Goal: Transaction & Acquisition: Purchase product/service

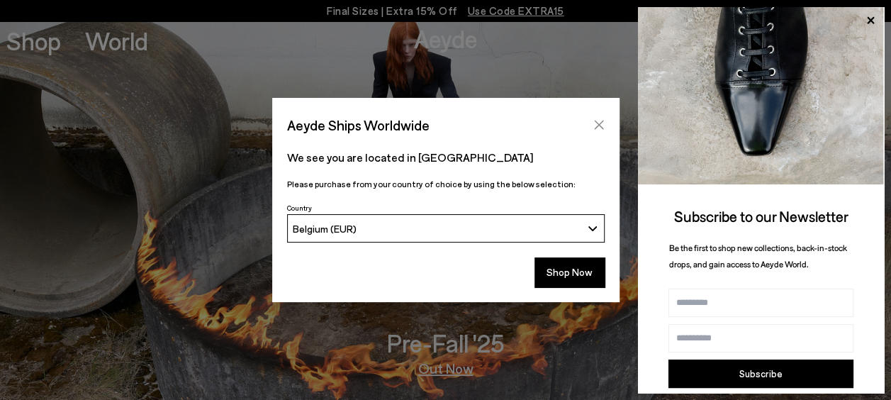
click at [599, 116] on button "Close" at bounding box center [598, 124] width 21 height 21
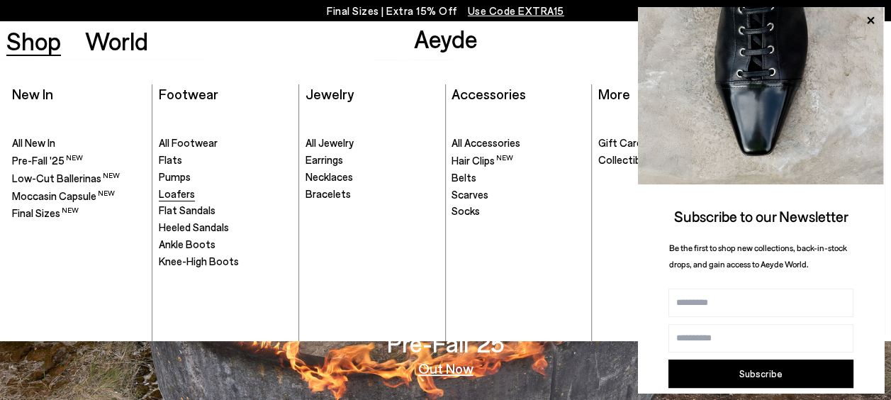
click at [188, 200] on span "Loafers" at bounding box center [177, 193] width 36 height 13
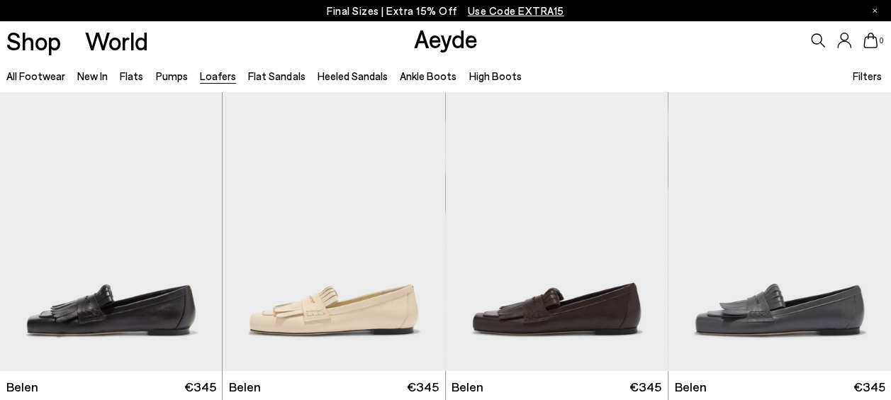
scroll to position [439, 0]
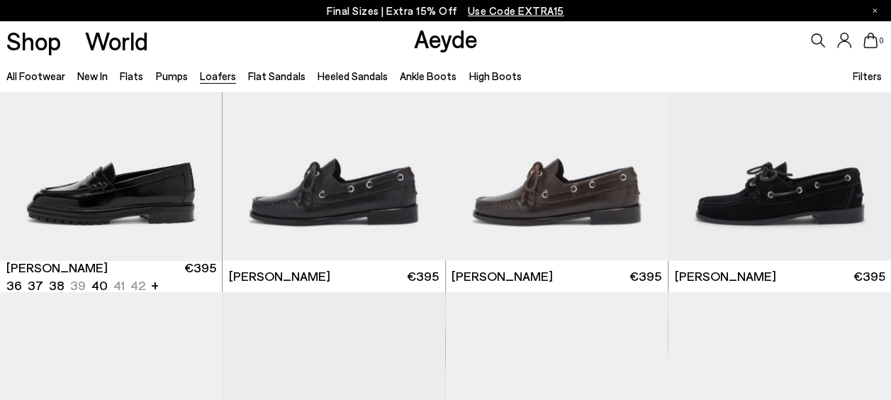
scroll to position [1049, 0]
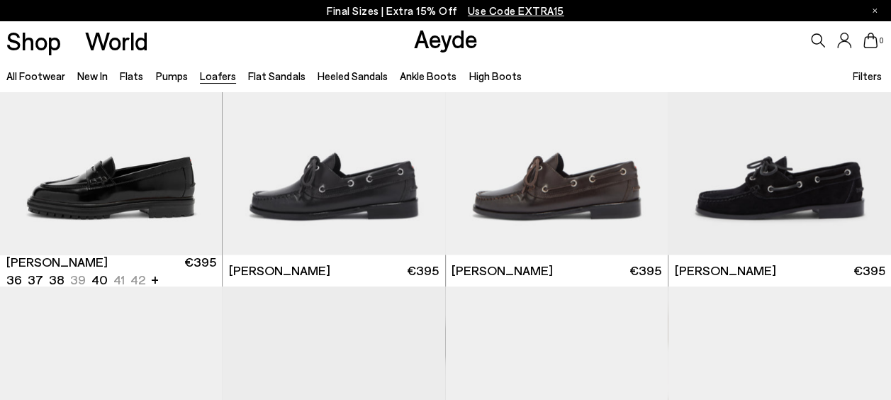
click at [188, 200] on img "1 / 6" at bounding box center [111, 114] width 223 height 279
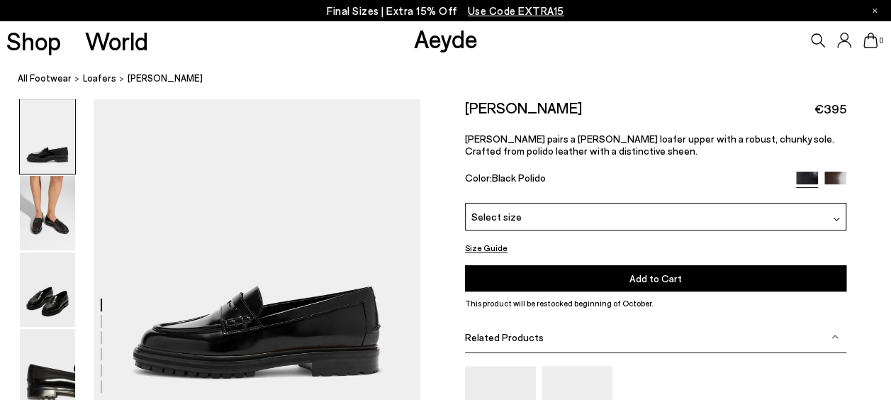
scroll to position [92, 0]
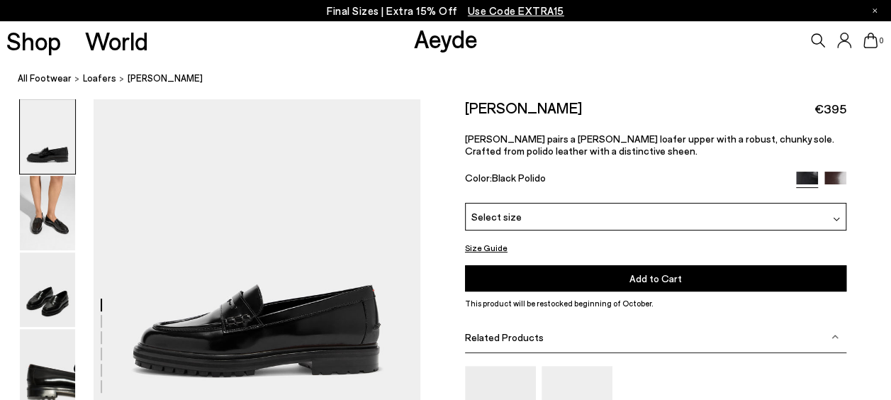
click at [835, 178] on img at bounding box center [835, 182] width 22 height 22
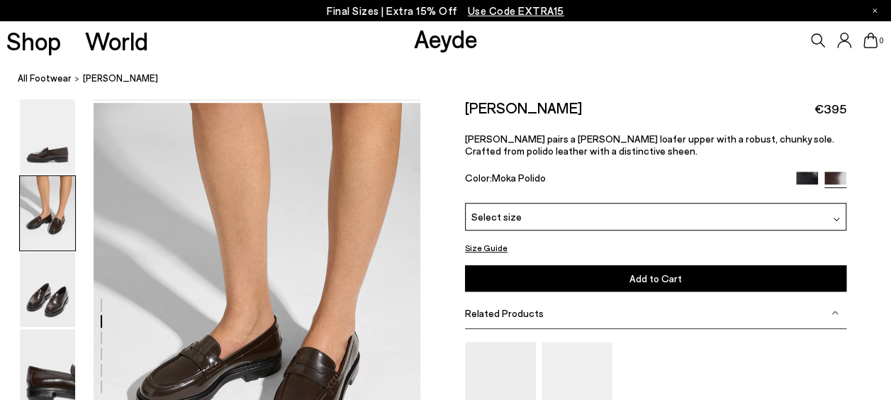
scroll to position [508, 0]
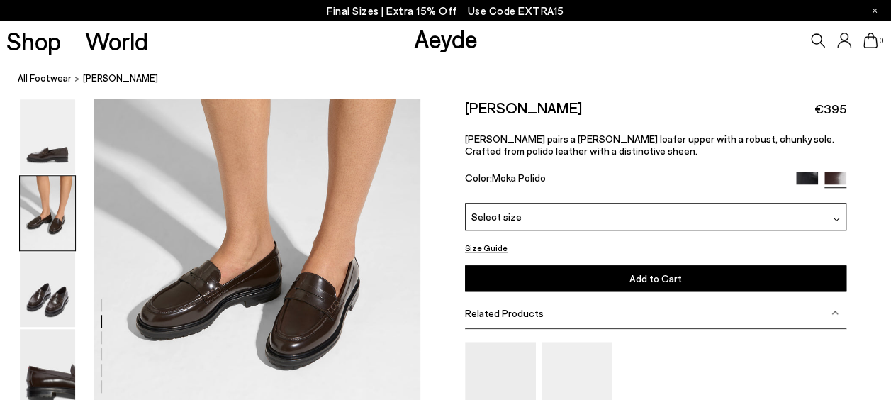
click at [801, 179] on img at bounding box center [807, 182] width 22 height 22
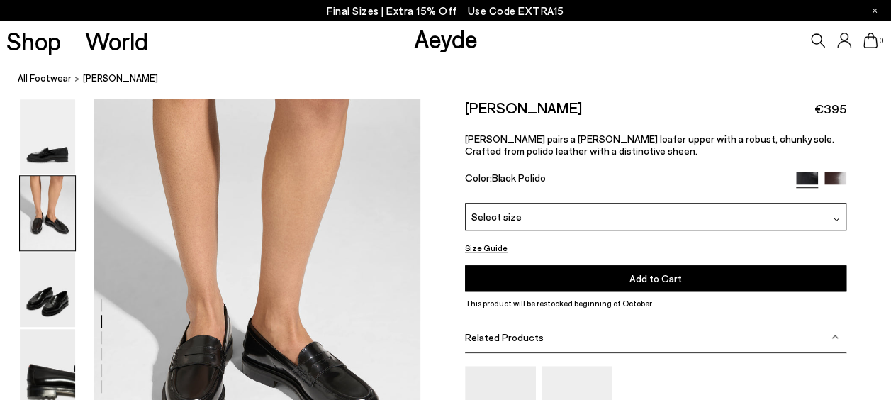
scroll to position [560, 0]
